Goal: Navigation & Orientation: Find specific page/section

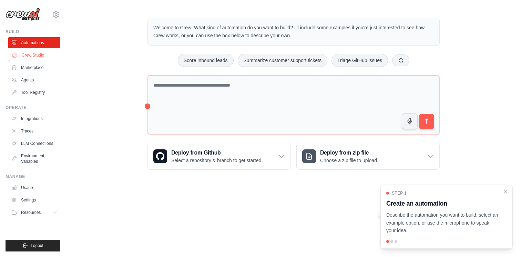
click at [29, 55] on link "Crew Studio" at bounding box center [35, 55] width 52 height 11
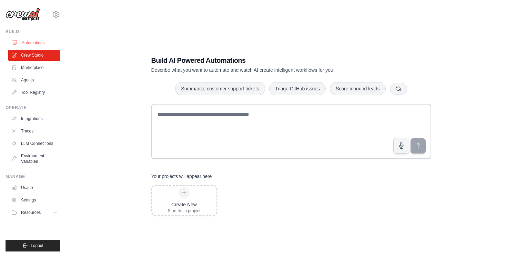
click at [34, 43] on link "Automations" at bounding box center [35, 42] width 52 height 11
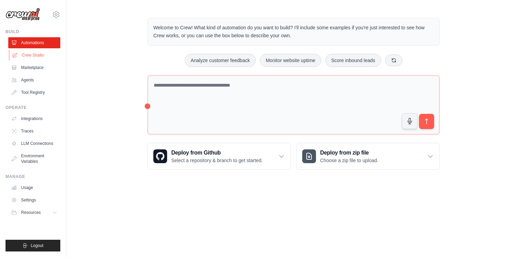
click at [35, 50] on link "Crew Studio" at bounding box center [35, 55] width 52 height 11
